Goal: Task Accomplishment & Management: Manage account settings

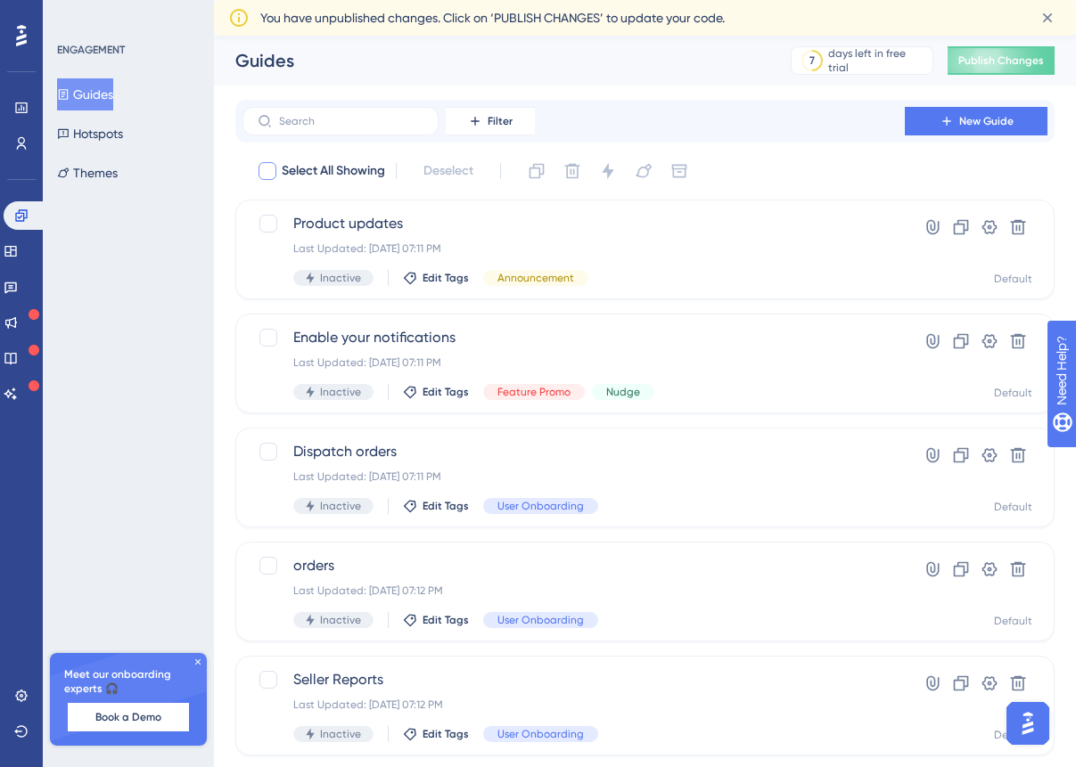
click at [346, 169] on span "Select All Showing" at bounding box center [333, 170] width 103 height 21
checkbox input "true"
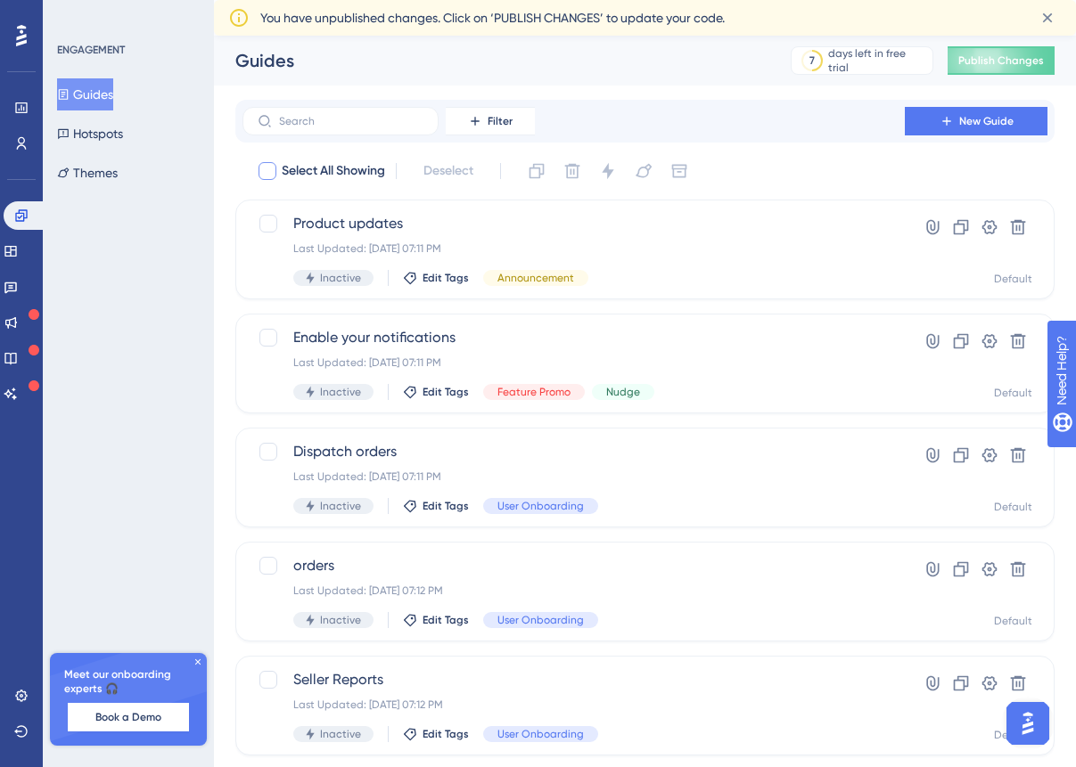
checkbox input "true"
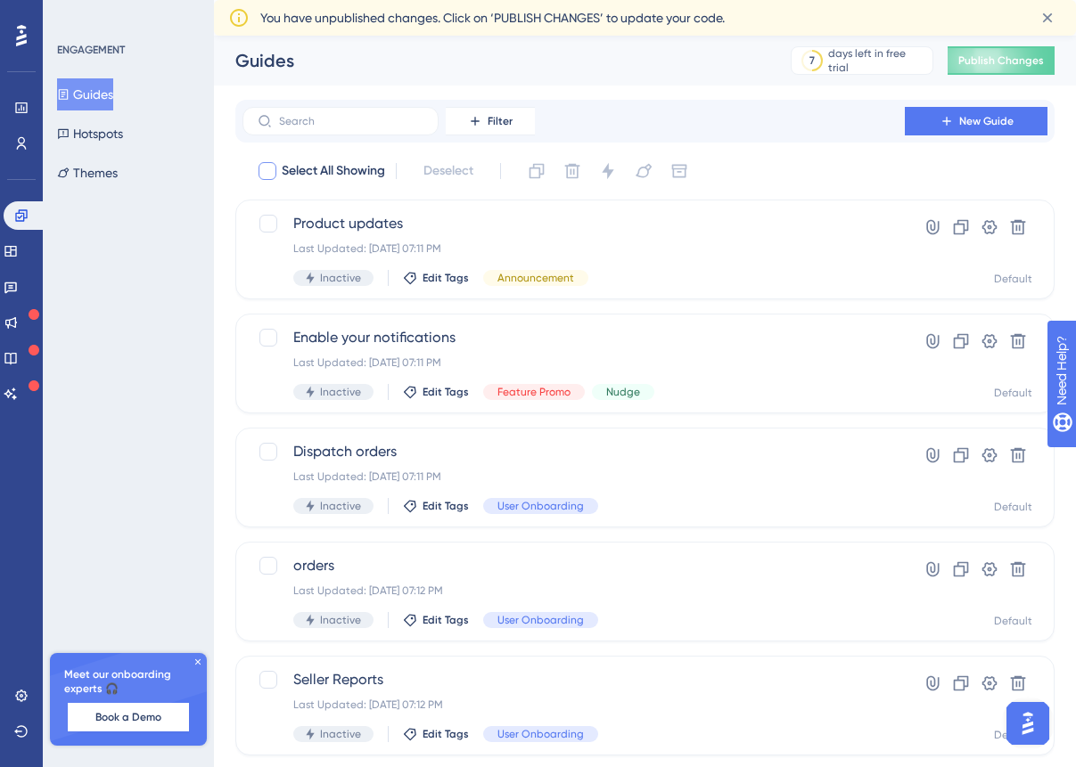
checkbox input "true"
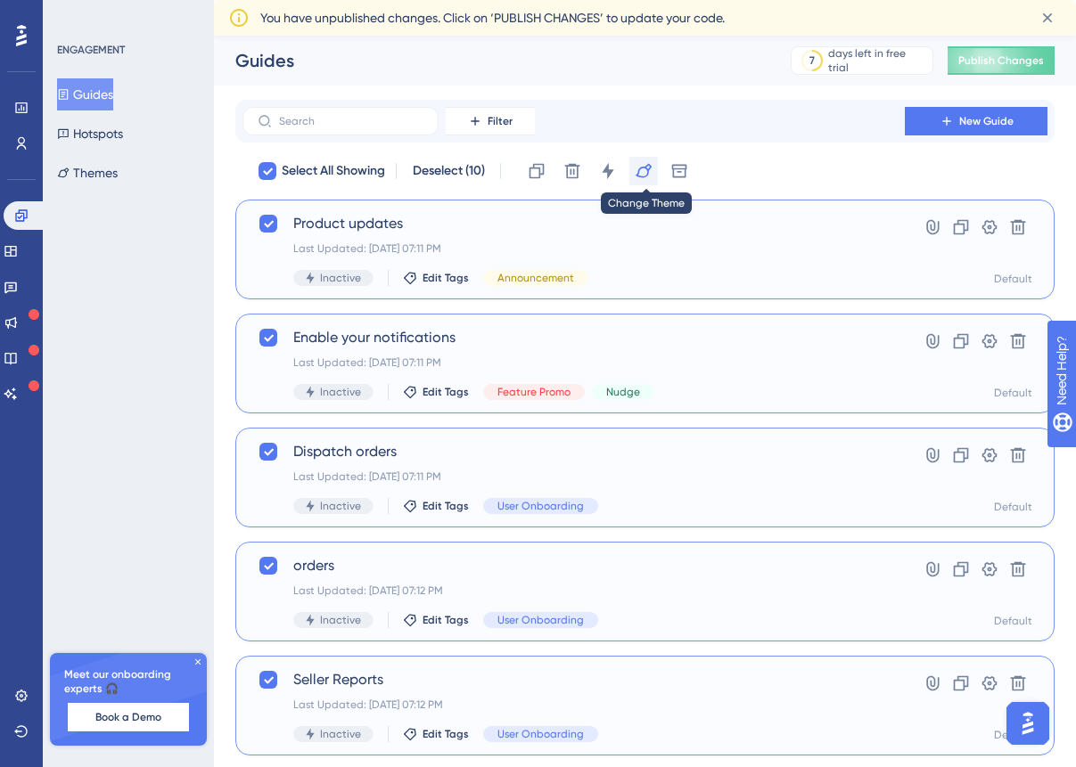
click at [649, 171] on icon at bounding box center [643, 171] width 18 height 18
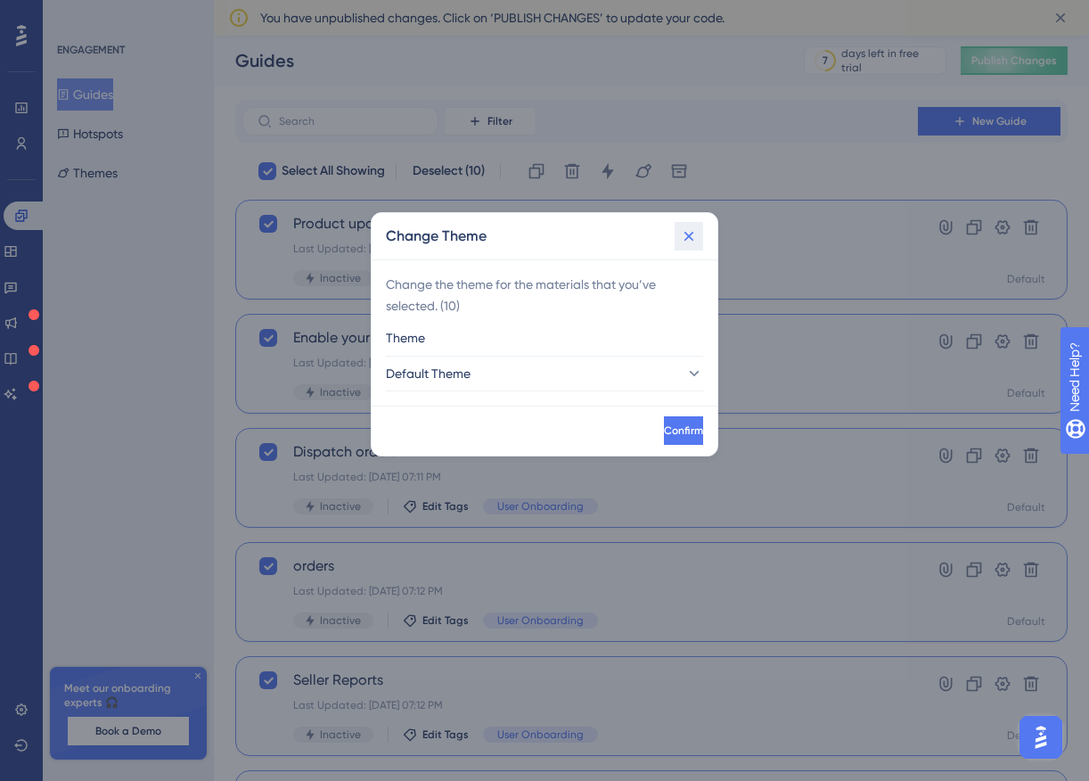
click at [680, 232] on icon at bounding box center [689, 236] width 18 height 18
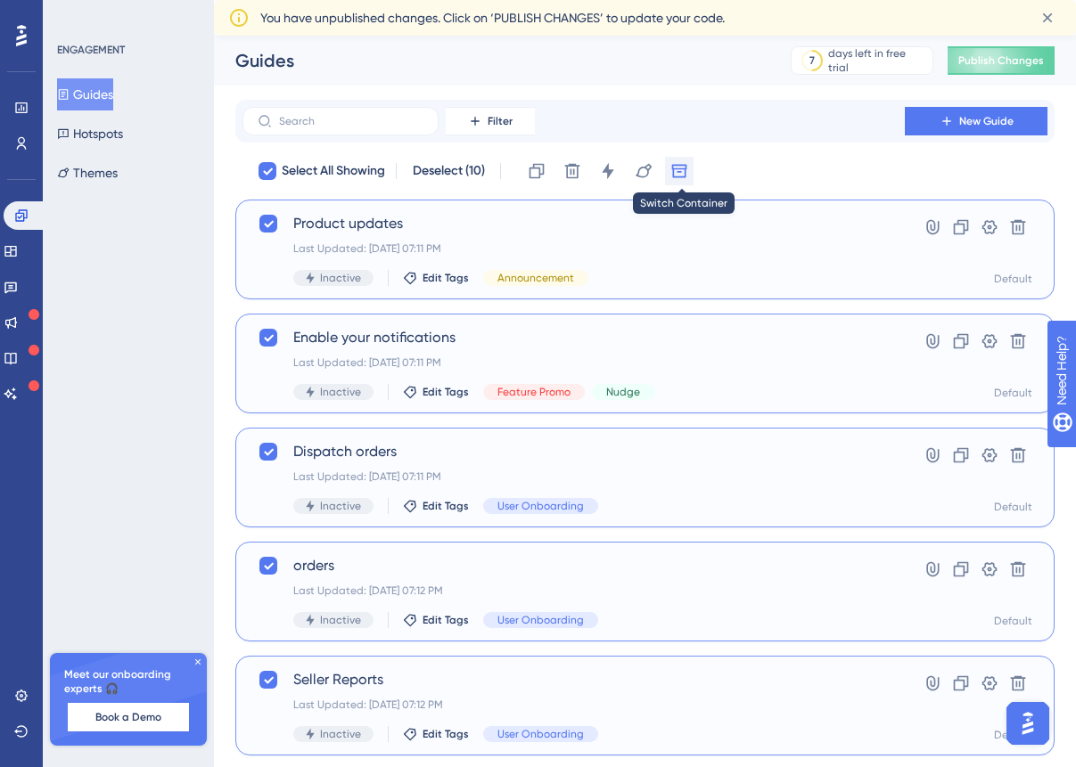
click at [679, 183] on button at bounding box center [679, 171] width 29 height 29
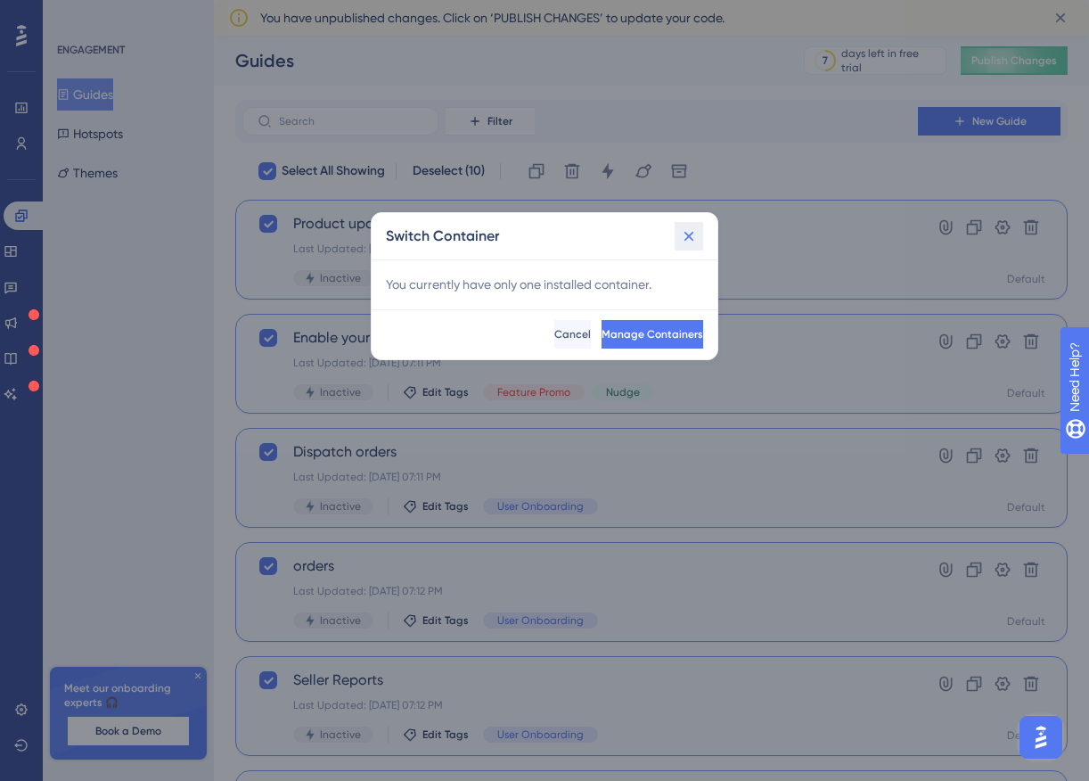
click at [693, 233] on icon at bounding box center [689, 236] width 18 height 18
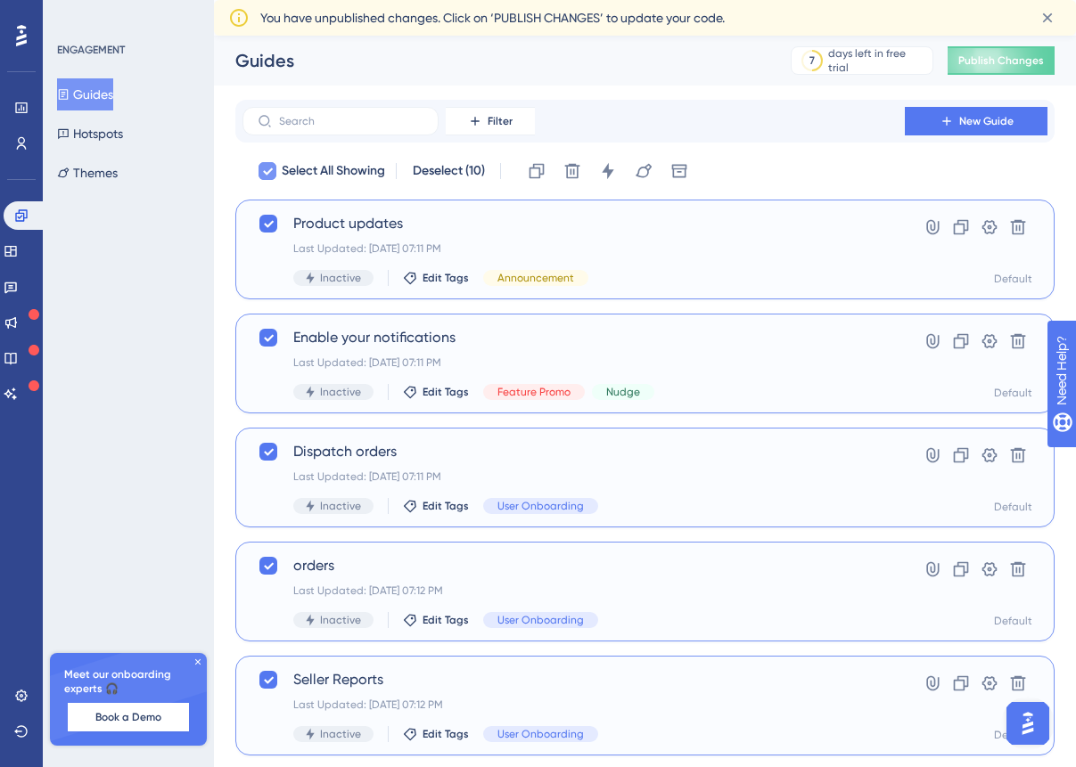
click at [274, 169] on div at bounding box center [267, 171] width 18 height 18
checkbox input "false"
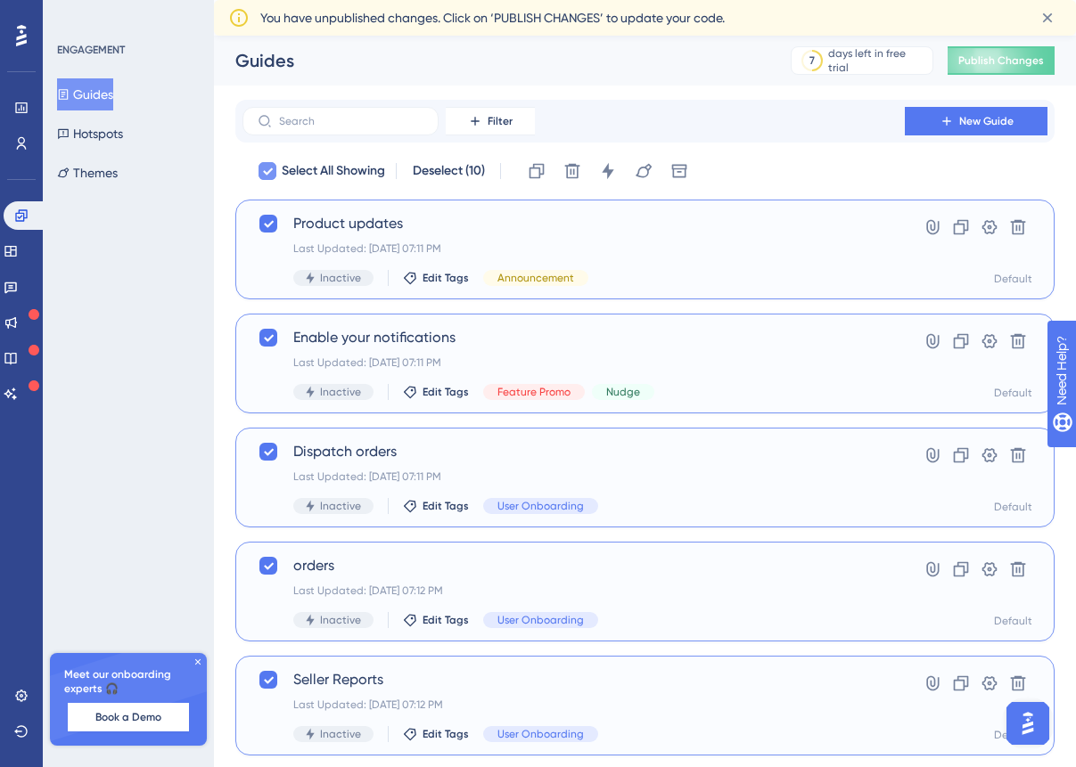
checkbox input "false"
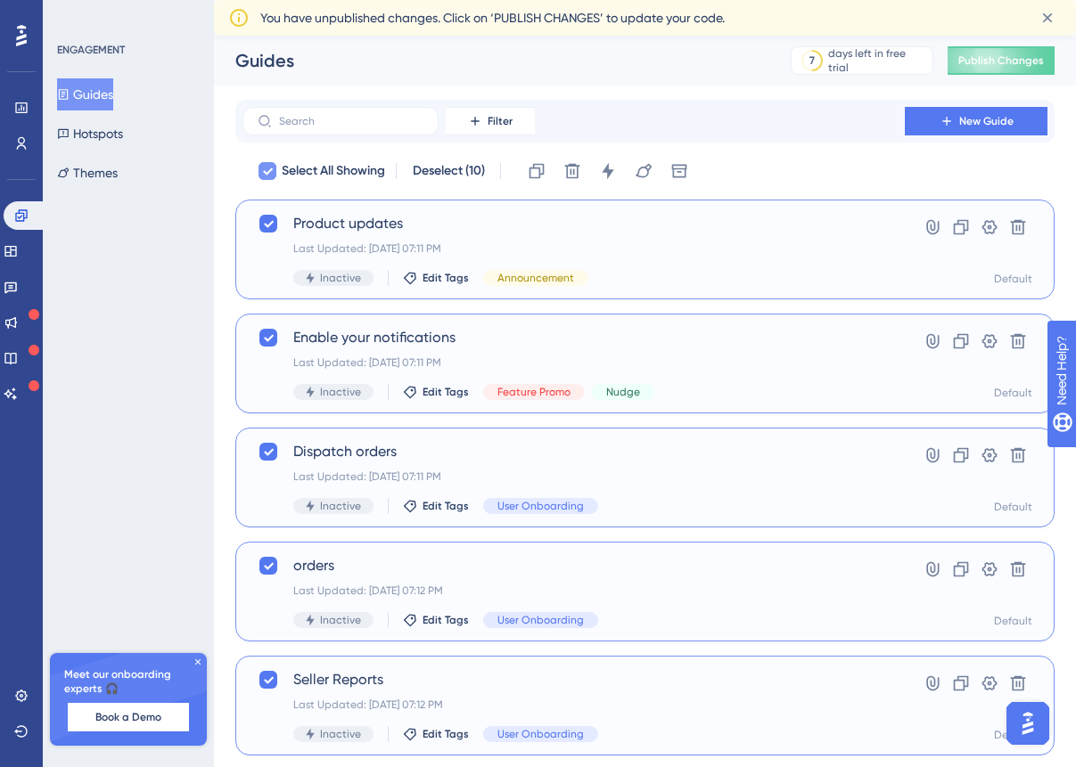
checkbox input "false"
